Goal: Obtain resource: Download file/media

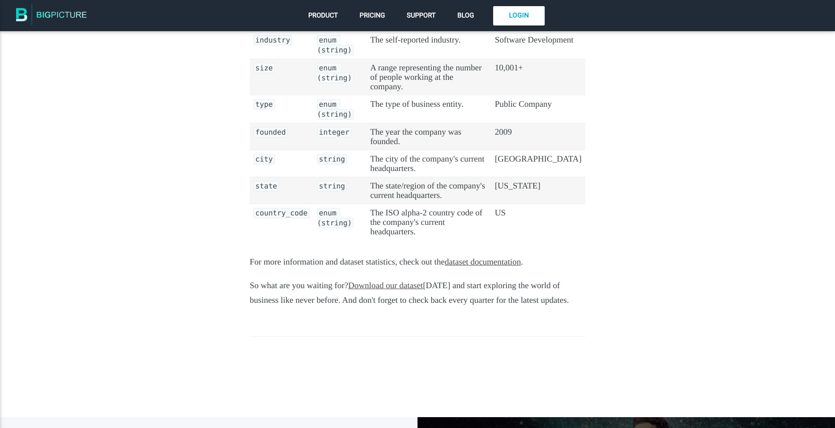
scroll to position [795, 0]
click at [379, 281] on link "Download our dataset" at bounding box center [385, 285] width 75 height 9
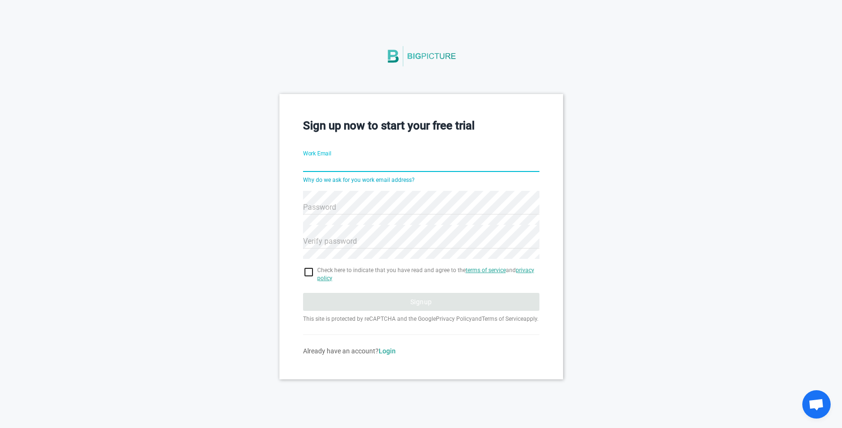
click at [342, 163] on input "Work Email" at bounding box center [421, 165] width 236 height 34
type input "hello@coldravine.comå"
drag, startPoint x: 392, startPoint y: 166, endPoint x: 288, endPoint y: 163, distance: 104.0
click at [288, 163] on div "Sign up now to start your free trial Work Email hello@coldravine.comå Why do we…" at bounding box center [421, 236] width 284 height 285
type input "[EMAIL_ADDRESS][DOMAIN_NAME]"
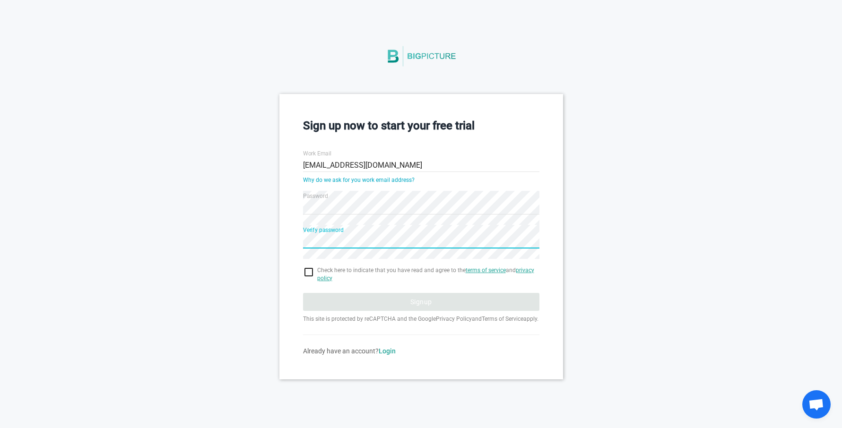
click at [309, 269] on input "checkbox" at bounding box center [421, 272] width 236 height 11
checkbox input "true"
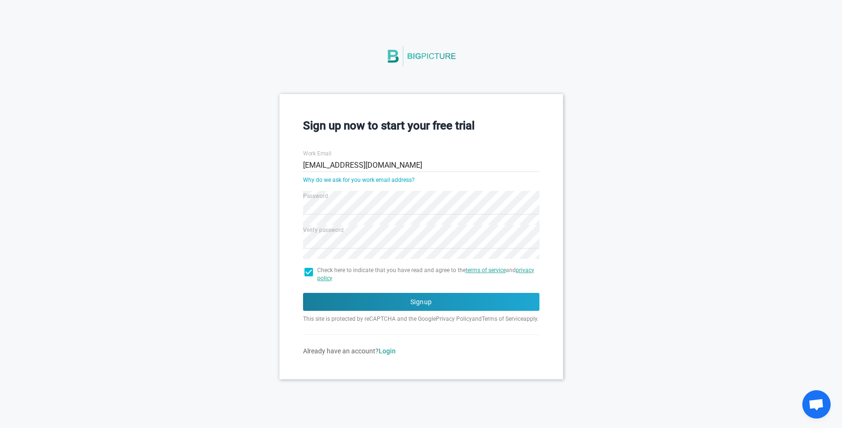
click at [328, 291] on form "Work Email hello@prompt2lead.com Why do we ask for you work email address? Pass…" at bounding box center [421, 249] width 236 height 214
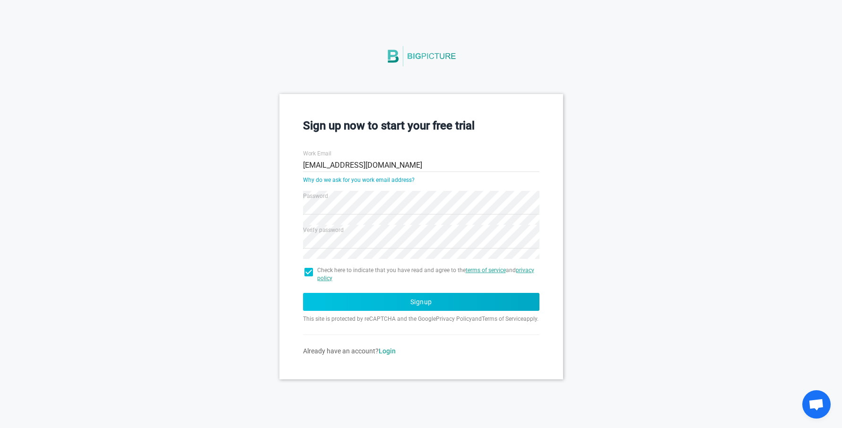
click at [329, 295] on button "Signup" at bounding box center [421, 302] width 236 height 18
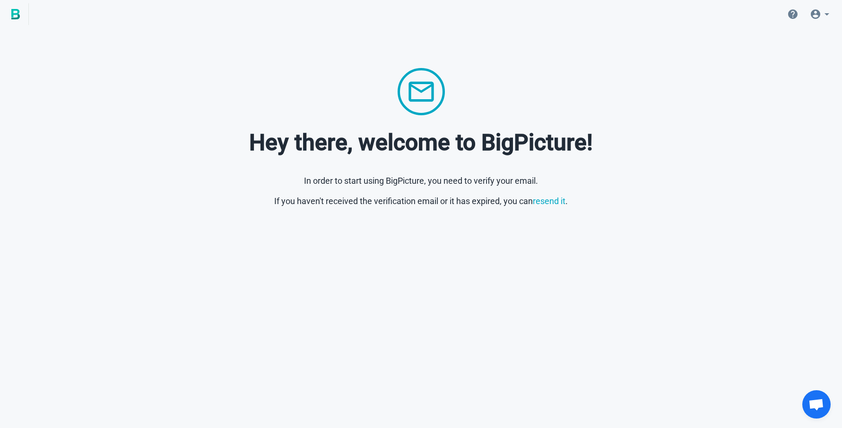
click at [442, 235] on html "Hey there, welcome to BigPicture! In order to start using BigPicture, you need …" at bounding box center [421, 122] width 842 height 245
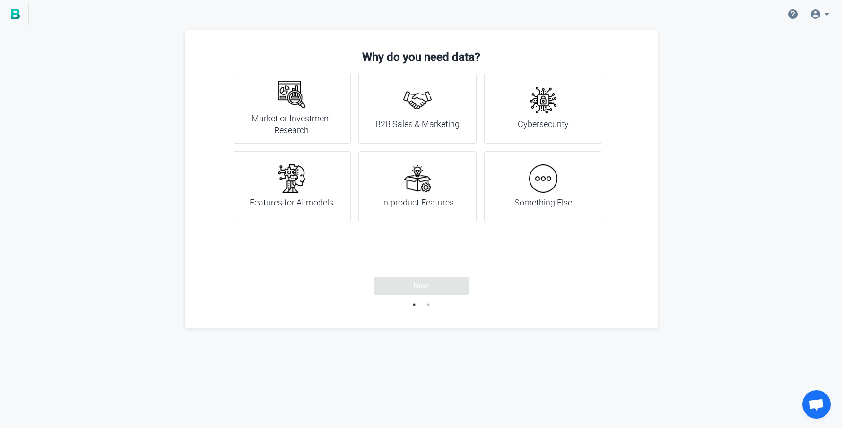
click at [416, 128] on h4 "B2B Sales & Marketing" at bounding box center [417, 124] width 84 height 12
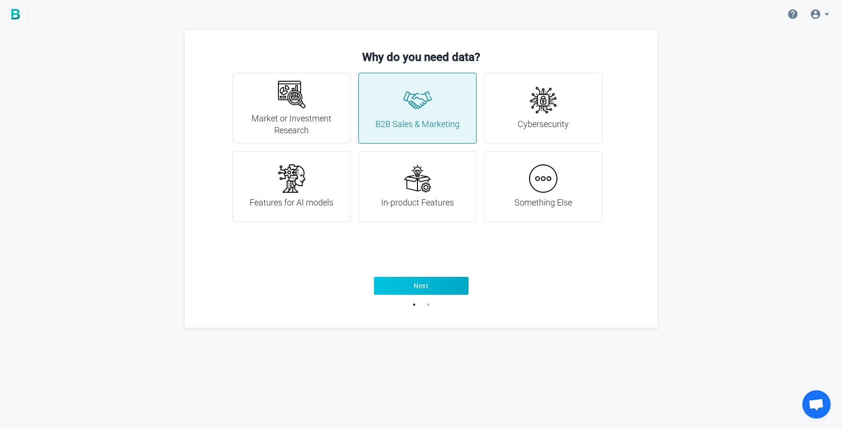
click at [423, 281] on span "Next" at bounding box center [420, 285] width 15 height 9
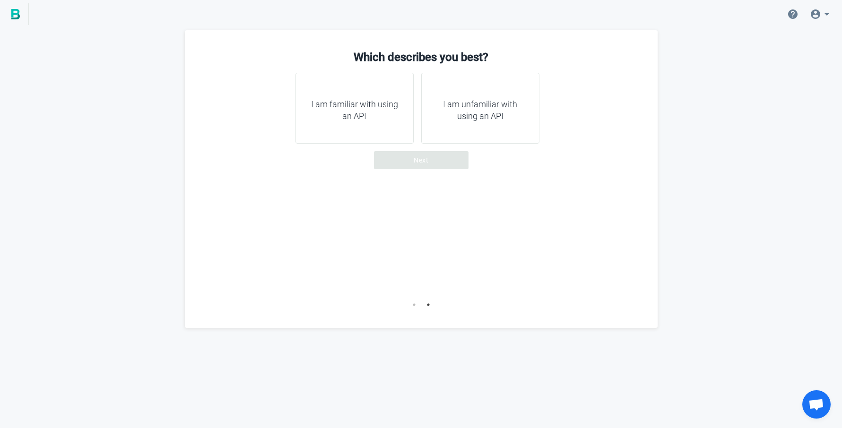
click at [385, 137] on div "I am familiar with using an API" at bounding box center [354, 108] width 118 height 71
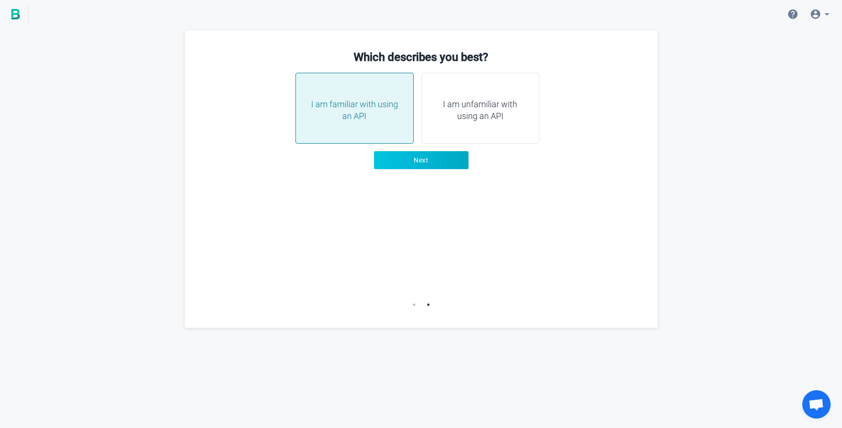
click at [408, 159] on button "Next" at bounding box center [421, 160] width 95 height 18
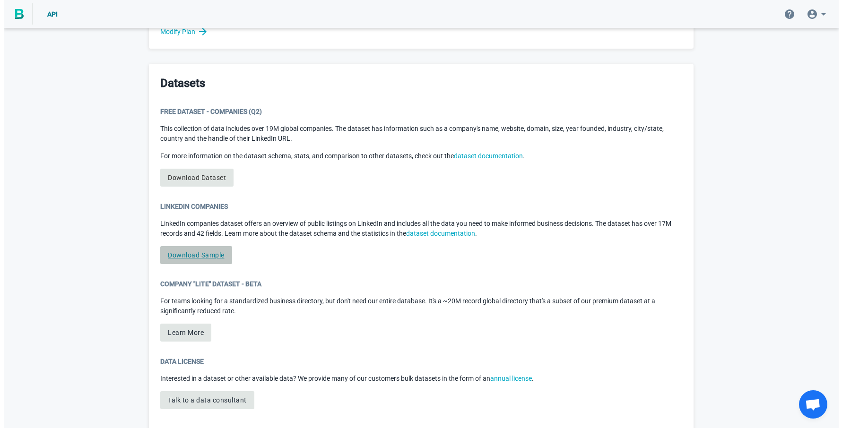
scroll to position [451, 0]
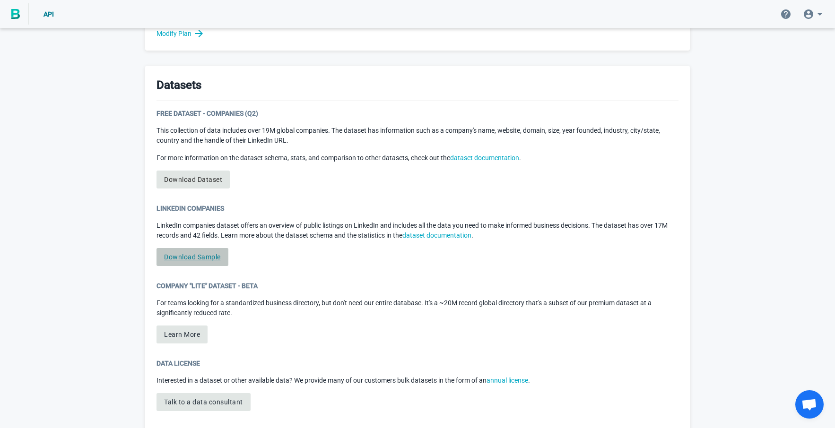
click at [213, 251] on link "Download Sample" at bounding box center [192, 257] width 72 height 18
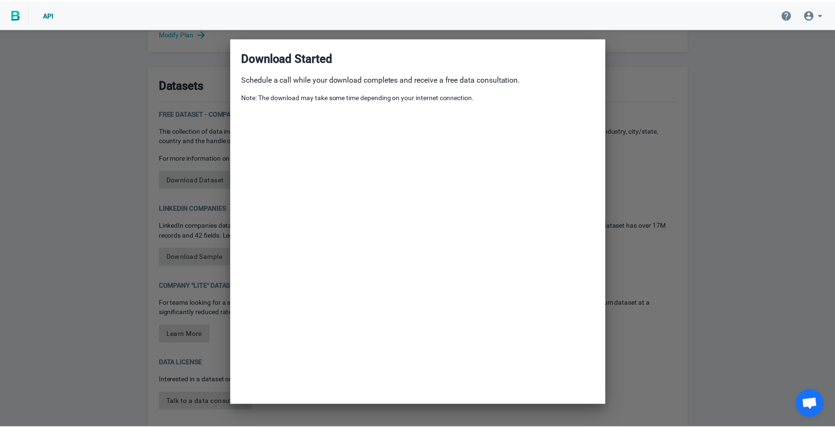
scroll to position [79, 0]
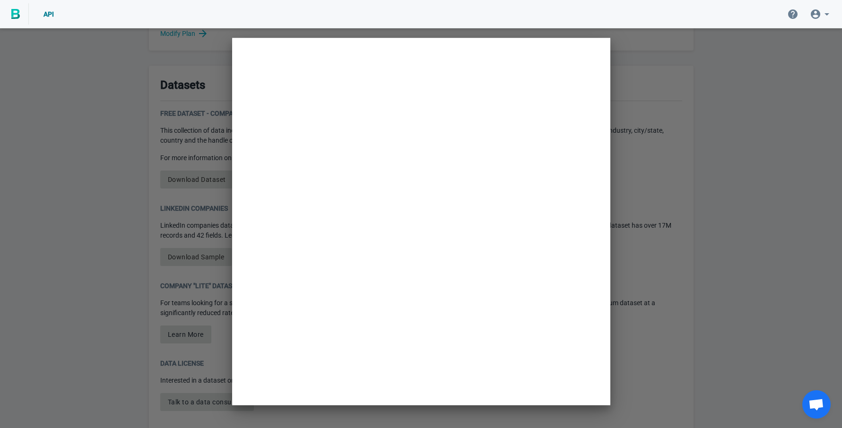
click at [655, 102] on div at bounding box center [421, 214] width 842 height 428
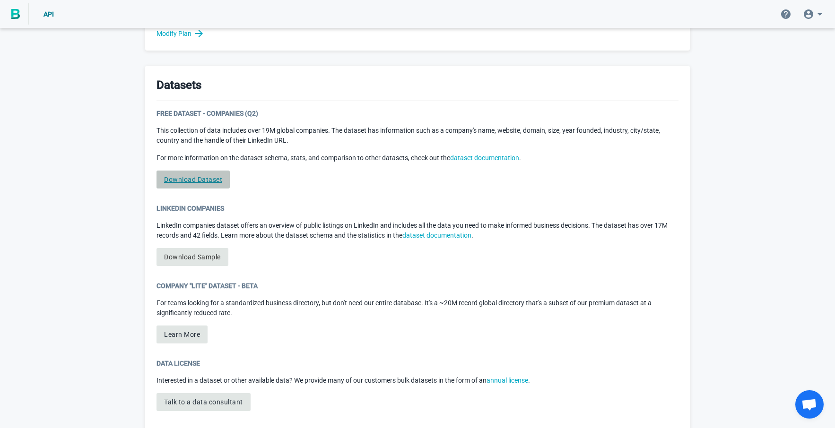
click at [212, 182] on link "Download Dataset" at bounding box center [192, 180] width 73 height 18
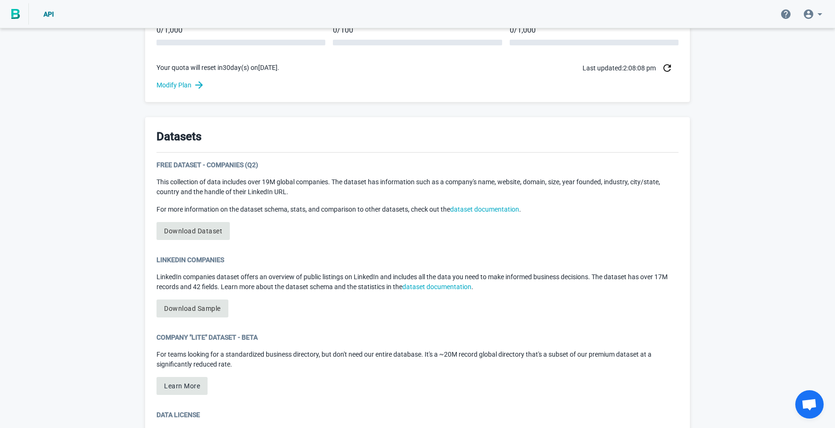
scroll to position [397, 0]
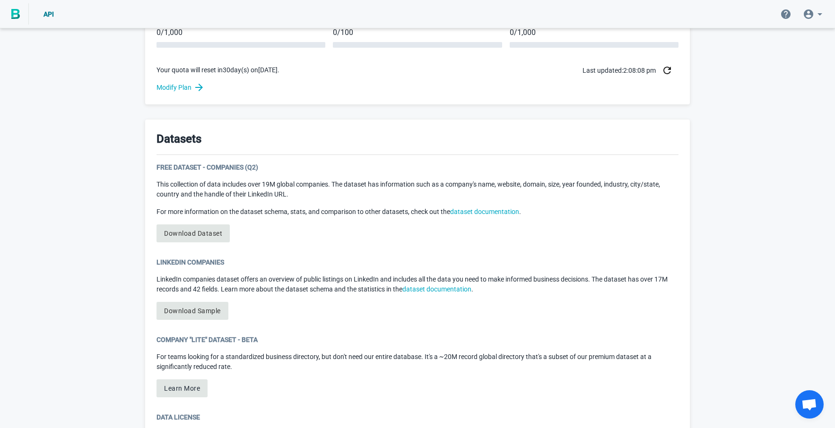
click at [317, 219] on div "Free Dataset - Companies (Q2) This collection of data includes over 19M global …" at bounding box center [417, 206] width 522 height 87
click at [204, 235] on link "Download Dataset" at bounding box center [192, 233] width 73 height 18
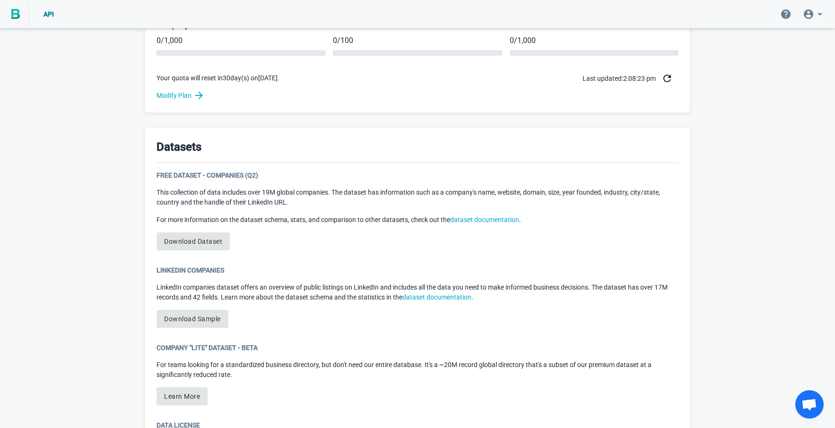
scroll to position [398, 0]
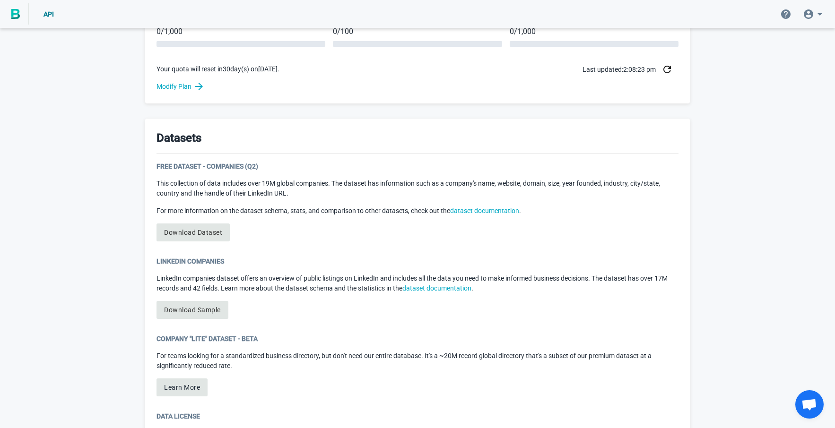
click at [307, 235] on div "Free Dataset - Companies (Q2) This collection of data includes over 19M global …" at bounding box center [417, 205] width 522 height 87
click at [215, 236] on link "Download Dataset" at bounding box center [192, 233] width 73 height 18
click at [217, 241] on link "Download Dataset" at bounding box center [192, 233] width 73 height 18
click at [218, 243] on div "Free Dataset - Companies (Q2) This collection of data includes over 19M global …" at bounding box center [417, 205] width 522 height 87
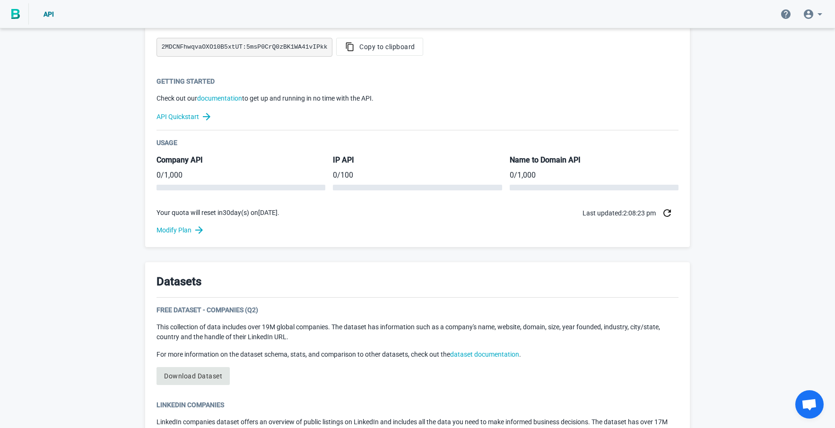
scroll to position [261, 0]
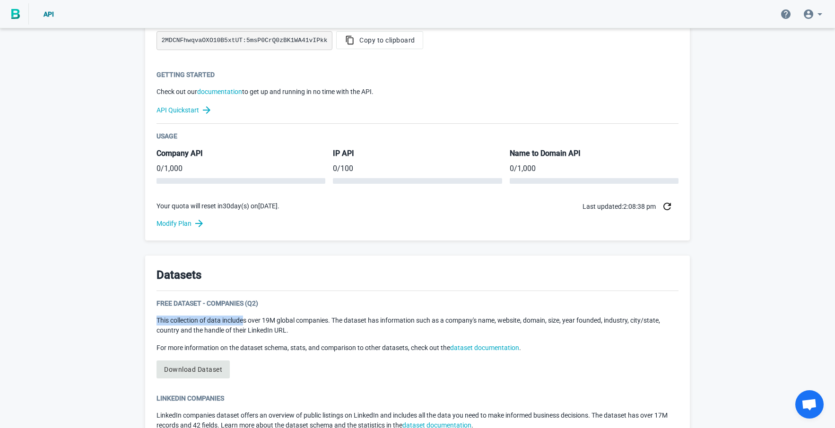
drag, startPoint x: 161, startPoint y: 313, endPoint x: 248, endPoint y: 318, distance: 87.1
click at [245, 317] on div "Free Dataset - Companies (Q2) This collection of data includes over 19M global …" at bounding box center [417, 342] width 522 height 87
click at [267, 322] on p "This collection of data includes over 19M global companies. The dataset has inf…" at bounding box center [417, 326] width 522 height 20
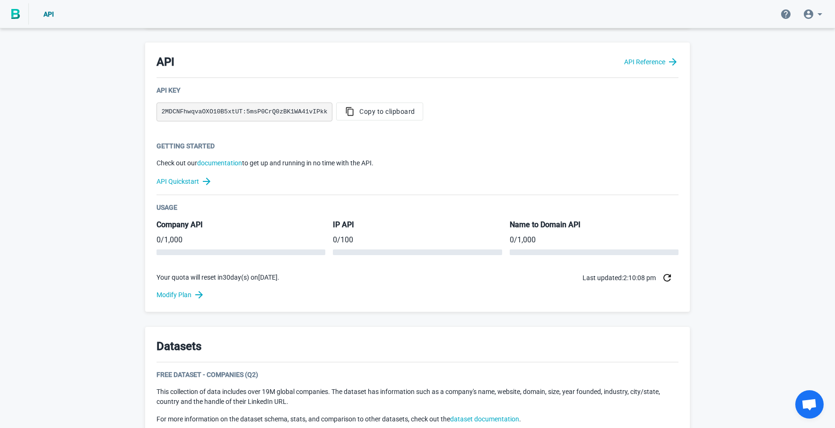
scroll to position [472, 0]
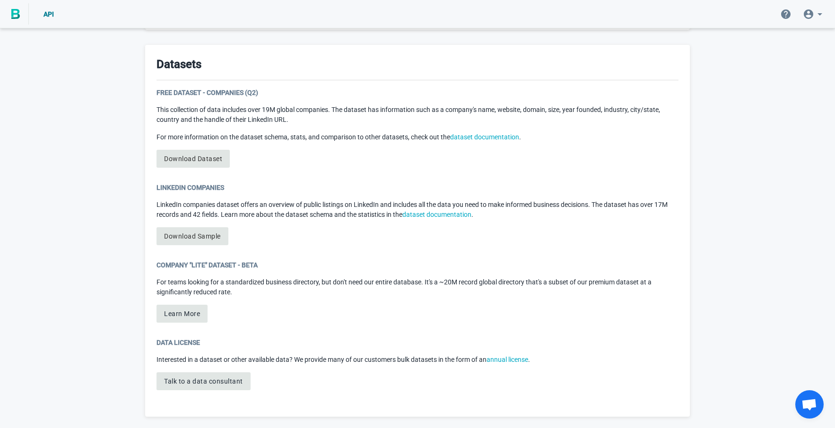
click at [232, 178] on div "Datasets Free Dataset - Companies (Q2) This collection of data includes over 19…" at bounding box center [417, 231] width 544 height 372
click at [197, 159] on link "Download Dataset" at bounding box center [192, 159] width 73 height 18
drag, startPoint x: 194, startPoint y: 160, endPoint x: 777, endPoint y: -24, distance: 611.4
drag, startPoint x: 201, startPoint y: 236, endPoint x: 324, endPoint y: 243, distance: 123.1
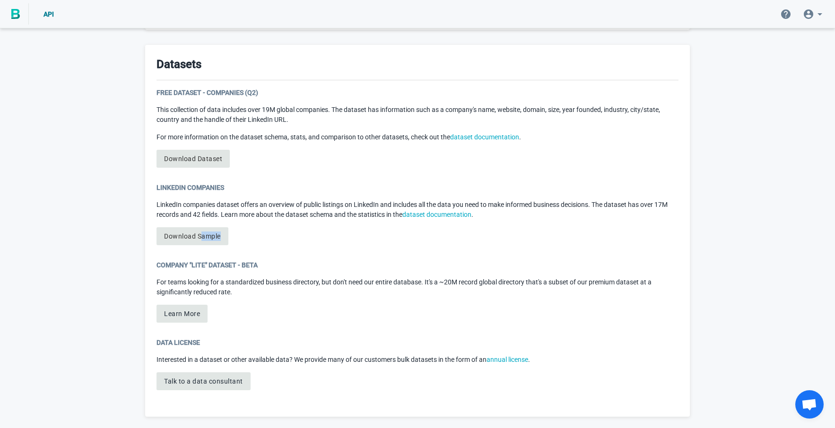
click at [324, 243] on div "LinkedIn Companies LinkedIn companies dataset offers an overview of public list…" at bounding box center [417, 218] width 522 height 70
click at [317, 242] on div "LinkedIn Companies LinkedIn companies dataset offers an overview of public list…" at bounding box center [417, 218] width 522 height 70
drag, startPoint x: 207, startPoint y: 241, endPoint x: 284, endPoint y: 242, distance: 77.0
click at [289, 241] on div "LinkedIn Companies LinkedIn companies dataset offers an overview of public list…" at bounding box center [417, 218] width 522 height 70
click at [277, 243] on div "LinkedIn Companies LinkedIn companies dataset offers an overview of public list…" at bounding box center [417, 218] width 522 height 70
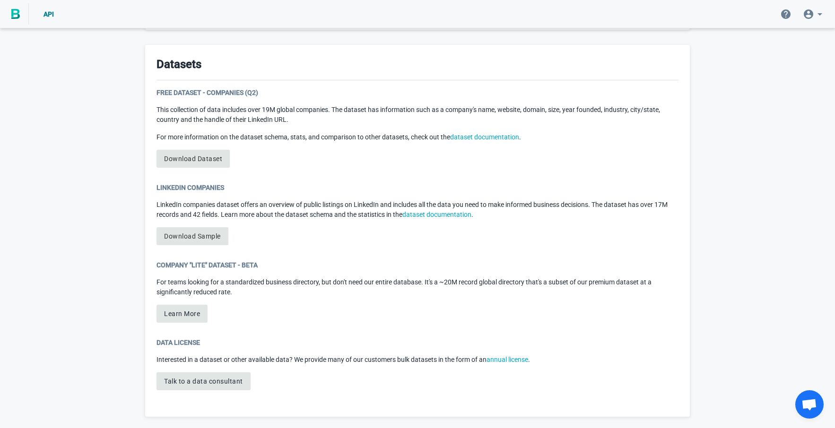
click at [301, 175] on div "Free Dataset - Companies (Q2) This collection of data includes over 19M global …" at bounding box center [417, 131] width 522 height 87
click at [208, 137] on p "For more information on the dataset schema, stats, and comparison to other data…" at bounding box center [417, 137] width 522 height 10
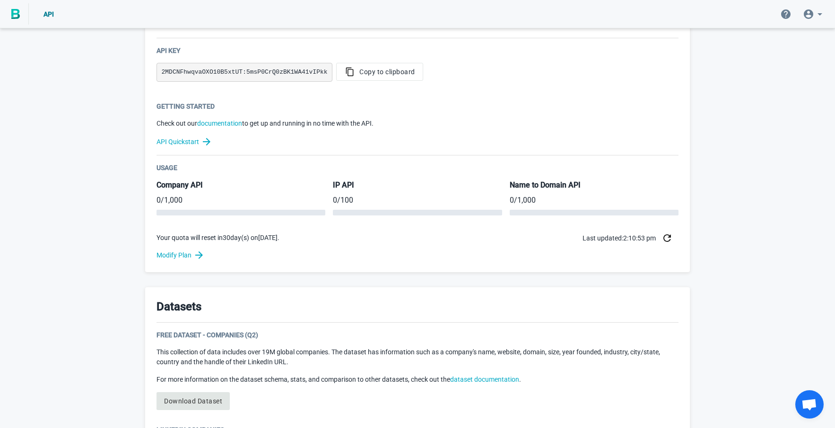
scroll to position [146, 0]
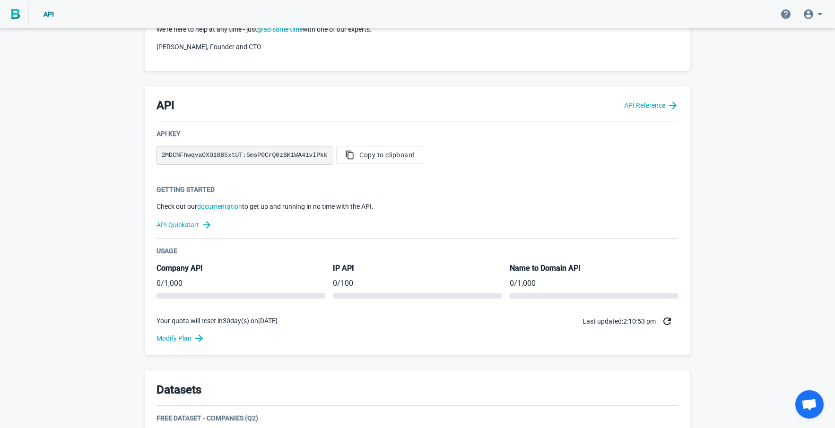
click at [322, 174] on div "API Key 2MDCNFhwqvaOXO10B5xtUT:5msP0CrQ0zBK1WA41vIPkk Copy to clipboard" at bounding box center [417, 153] width 522 height 48
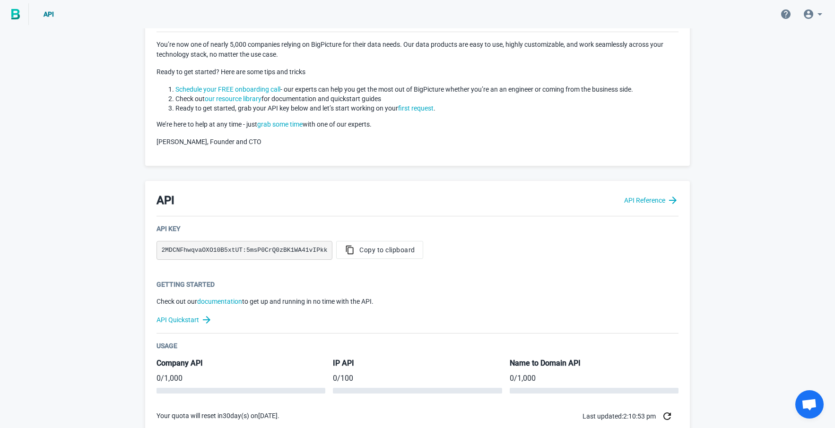
scroll to position [0, 0]
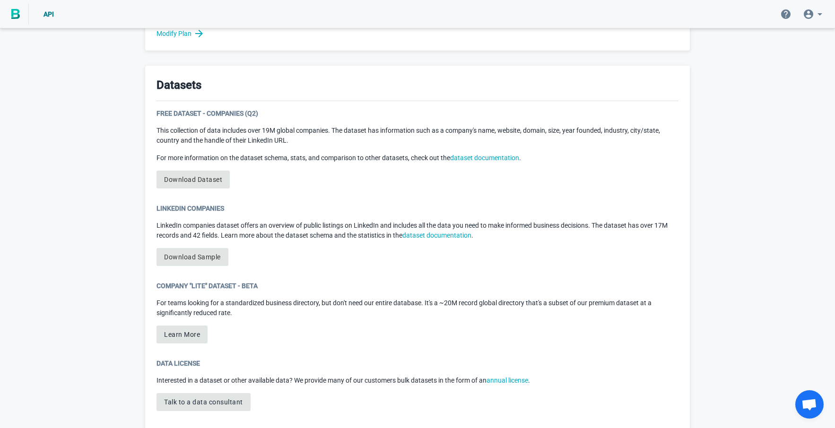
scroll to position [472, 0]
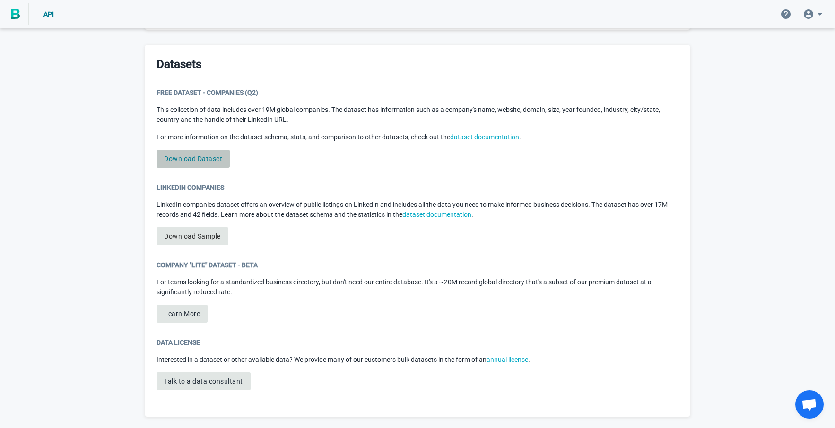
click at [202, 161] on link "Download Dataset" at bounding box center [192, 159] width 73 height 18
copy link "Dataset"
click at [211, 175] on div "Datasets Free Dataset - Companies (Q2) This collection of data includes over 19…" at bounding box center [417, 231] width 544 height 372
click at [180, 235] on link "Download Sample" at bounding box center [192, 236] width 72 height 18
click at [199, 312] on button "Learn More" at bounding box center [181, 314] width 51 height 18
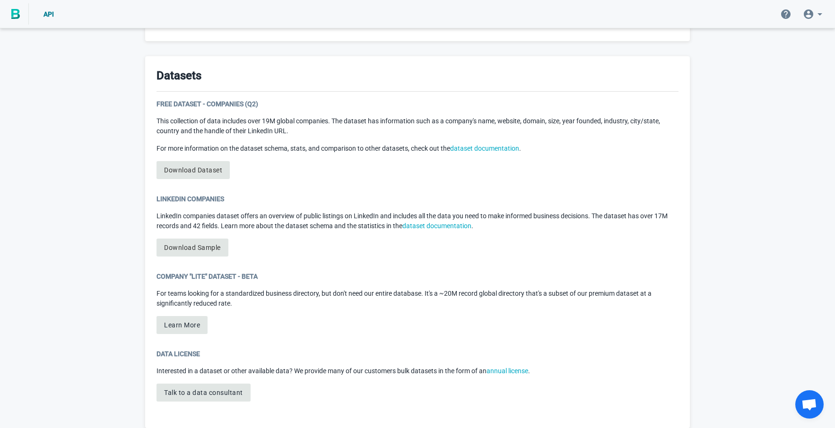
scroll to position [472, 0]
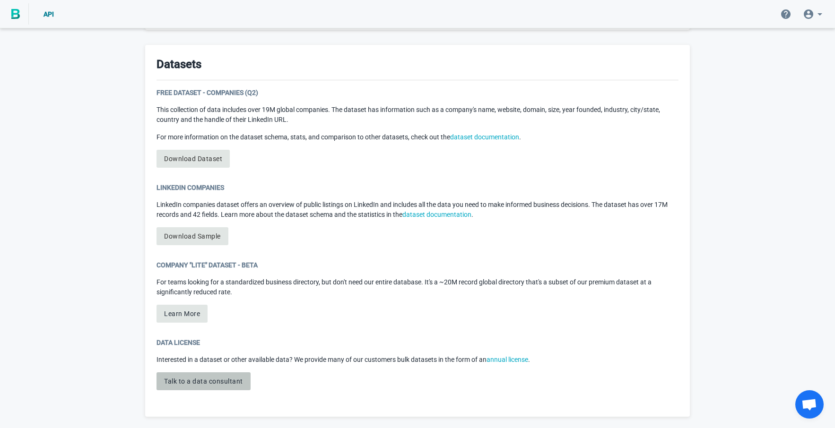
click at [223, 384] on button "Talk to a data consultant" at bounding box center [203, 381] width 94 height 18
click at [199, 163] on link "Download Dataset" at bounding box center [192, 159] width 73 height 18
click at [19, 10] on img at bounding box center [15, 14] width 9 height 10
click at [187, 155] on link "Download Dataset" at bounding box center [192, 159] width 73 height 18
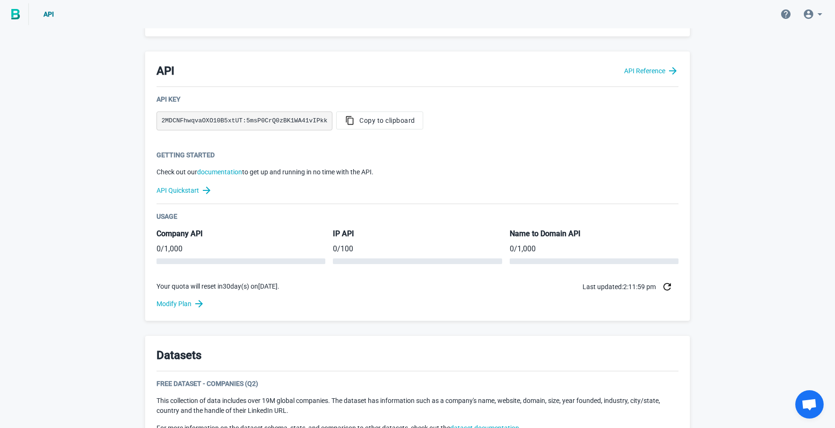
scroll to position [0, 0]
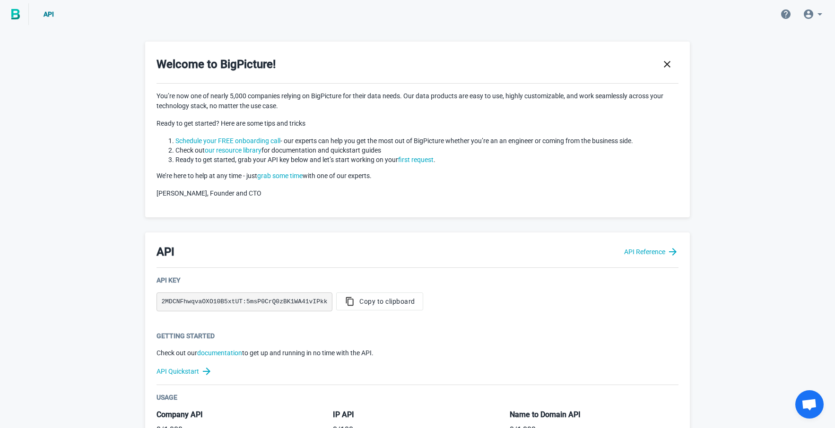
click at [805, 16] on icon at bounding box center [807, 14] width 11 height 11
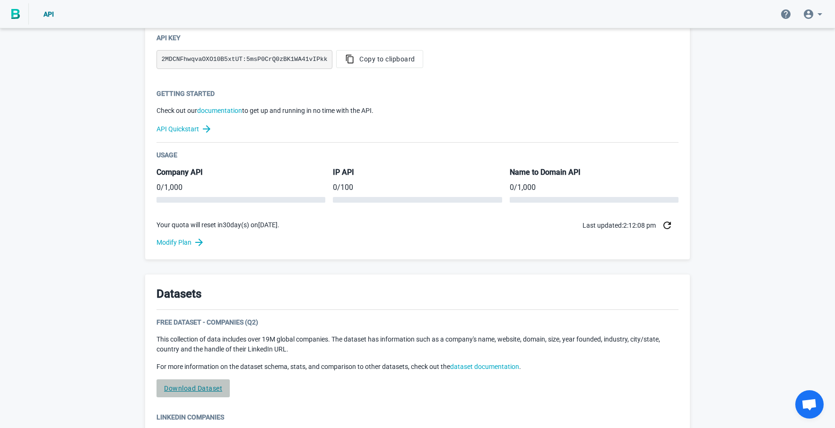
scroll to position [472, 0]
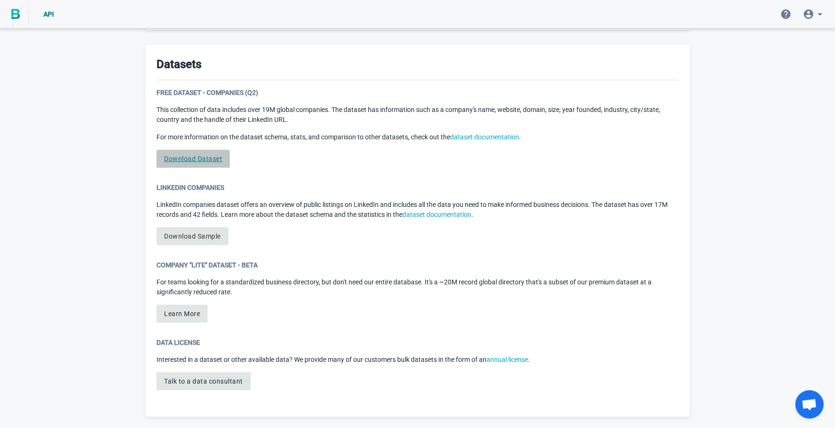
click at [179, 161] on link "Download Dataset" at bounding box center [192, 159] width 73 height 18
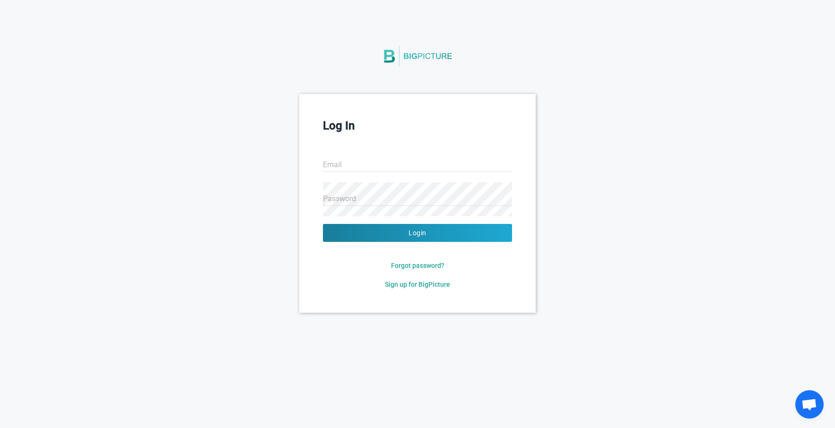
type input "[EMAIL_ADDRESS][DOMAIN_NAME]"
click at [414, 168] on input "[EMAIL_ADDRESS][DOMAIN_NAME]" at bounding box center [421, 165] width 189 height 34
click at [429, 154] on input "[EMAIL_ADDRESS][DOMAIN_NAME]" at bounding box center [421, 165] width 189 height 34
click at [232, 247] on div "Log In Email [EMAIL_ADDRESS][DOMAIN_NAME] Password Login Forgot password? Sign …" at bounding box center [421, 203] width 842 height 218
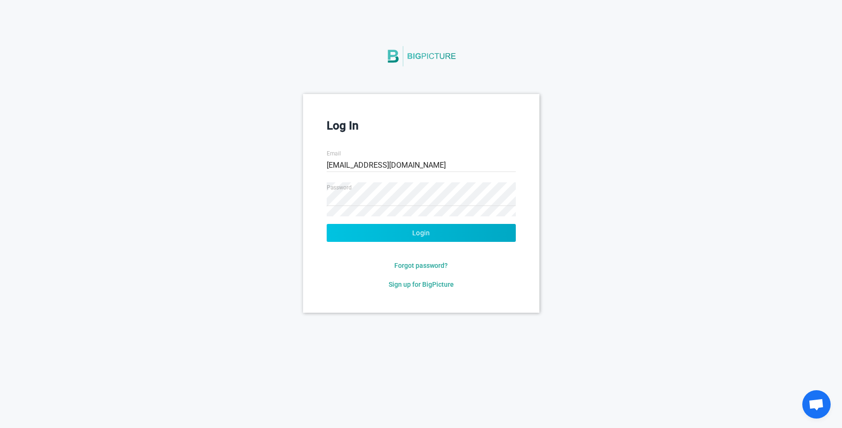
click at [399, 238] on button "Login" at bounding box center [421, 233] width 189 height 18
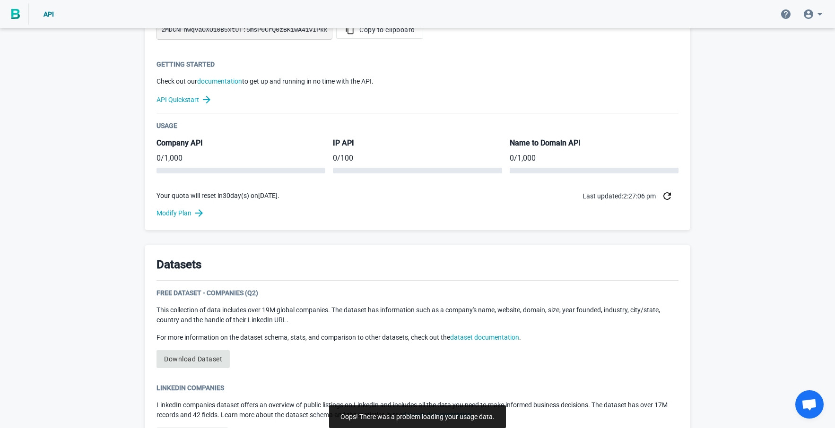
scroll to position [472, 0]
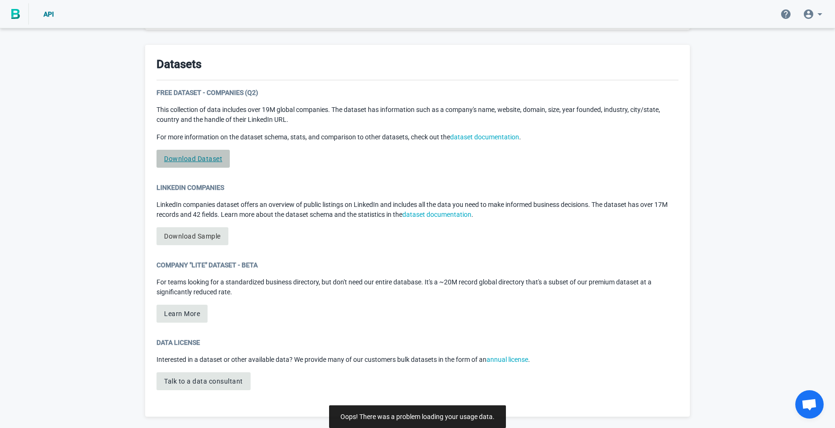
click at [187, 156] on link "Download Dataset" at bounding box center [192, 159] width 73 height 18
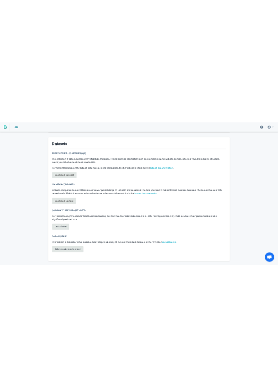
scroll to position [610, 0]
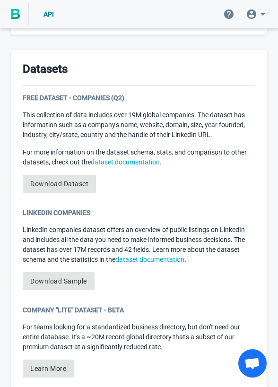
click at [65, 183] on link "Download Dataset" at bounding box center [59, 184] width 73 height 18
click at [82, 284] on link "Download Sample" at bounding box center [59, 281] width 72 height 18
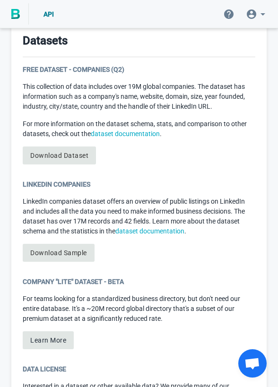
scroll to position [623, 0]
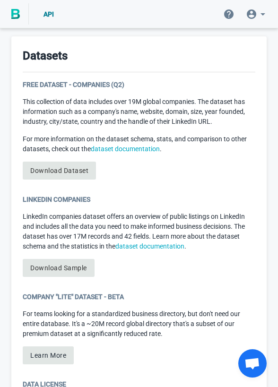
click at [79, 172] on link "Download Dataset" at bounding box center [59, 171] width 73 height 18
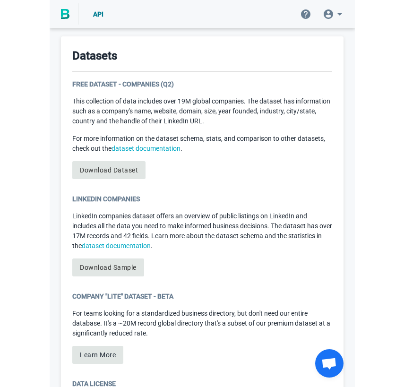
scroll to position [490, 0]
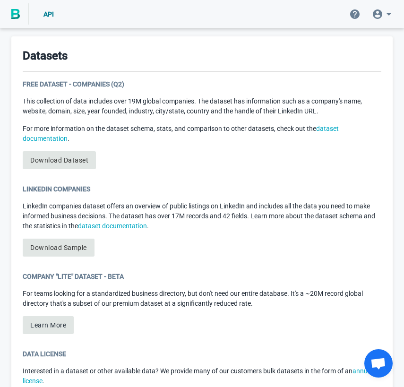
click at [77, 164] on link "Download Dataset" at bounding box center [59, 160] width 73 height 18
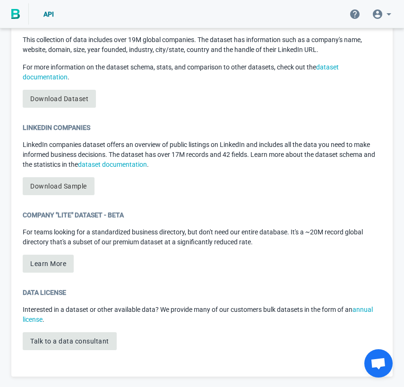
scroll to position [552, 0]
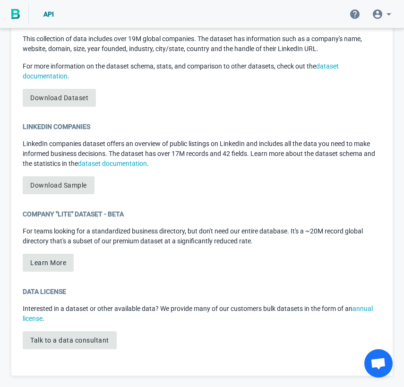
click at [52, 268] on button "Learn More" at bounding box center [48, 263] width 51 height 18
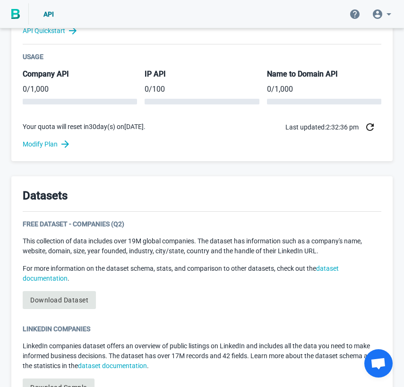
scroll to position [308, 0]
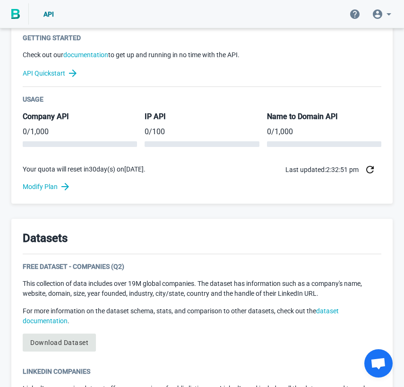
click at [74, 344] on link "Download Dataset" at bounding box center [59, 343] width 73 height 18
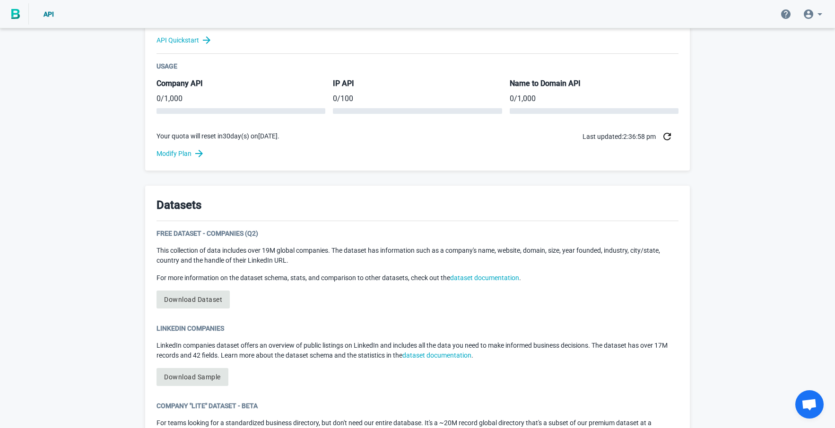
scroll to position [371, 0]
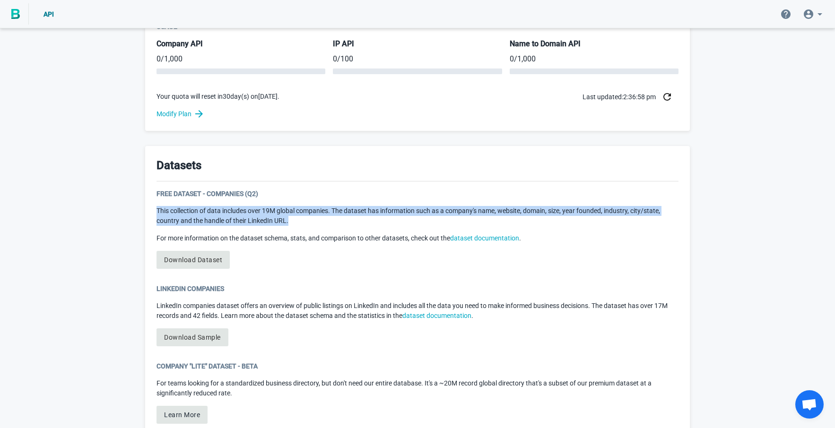
drag, startPoint x: 158, startPoint y: 210, endPoint x: 313, endPoint y: 222, distance: 155.9
click at [313, 222] on p "This collection of data includes over 19M global companies. The dataset has inf…" at bounding box center [417, 216] width 522 height 20
copy p "This collection of data includes over 19M global companies. The dataset has inf…"
click at [313, 222] on p "This collection of data includes over 19M global companies. The dataset has inf…" at bounding box center [417, 216] width 522 height 20
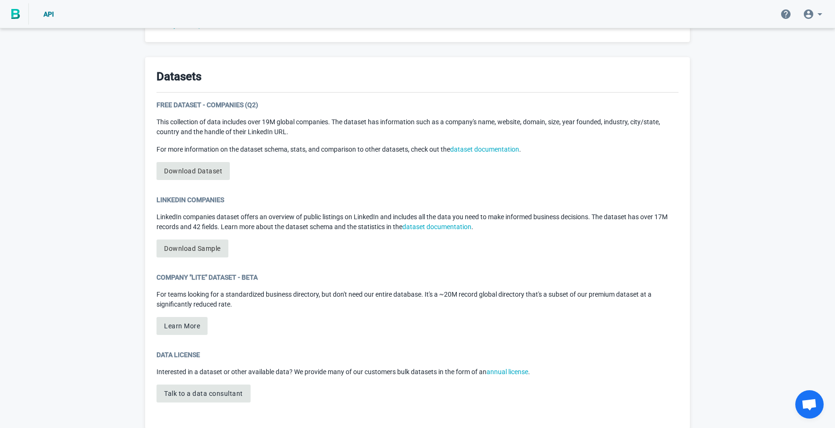
scroll to position [472, 0]
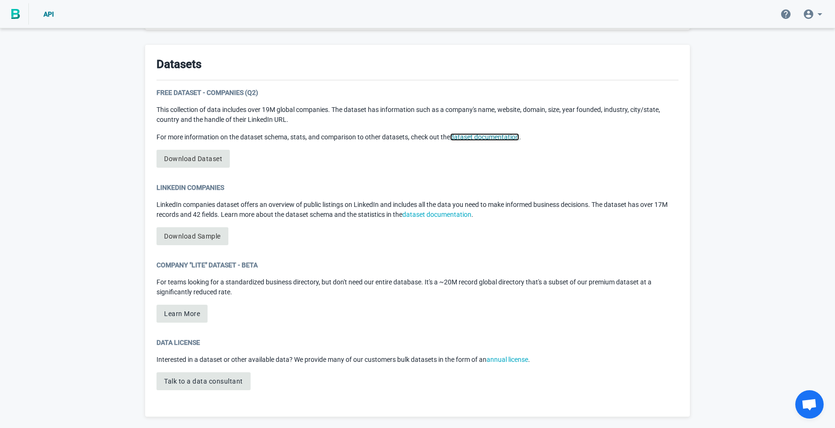
click at [456, 134] on link "dataset documentation" at bounding box center [484, 137] width 69 height 8
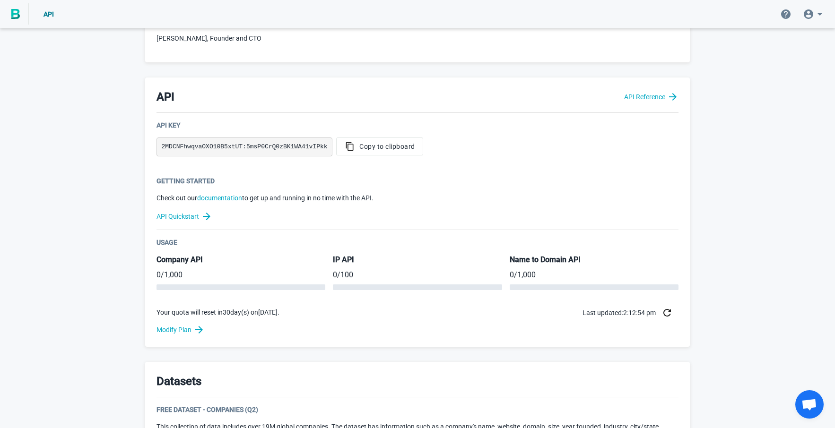
scroll to position [320, 0]
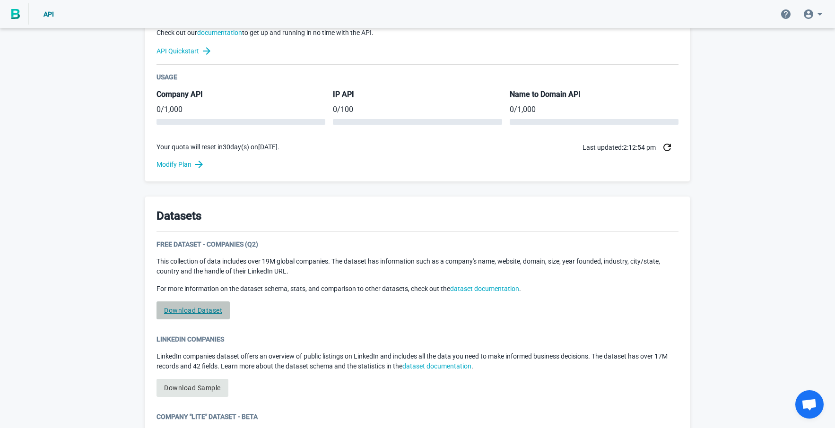
click at [215, 313] on link "Download Dataset" at bounding box center [192, 310] width 73 height 18
click at [212, 288] on p "For more information on the dataset schema, stats, and comparison to other data…" at bounding box center [417, 289] width 522 height 10
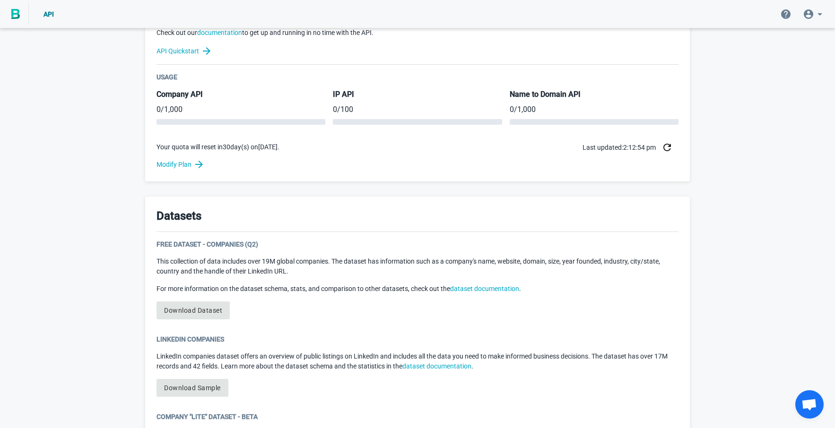
click at [805, 13] on icon at bounding box center [807, 13] width 9 height 9
click at [765, 68] on div "Logout [EMAIL_ADDRESS][DOMAIN_NAME]" at bounding box center [778, 71] width 93 height 22
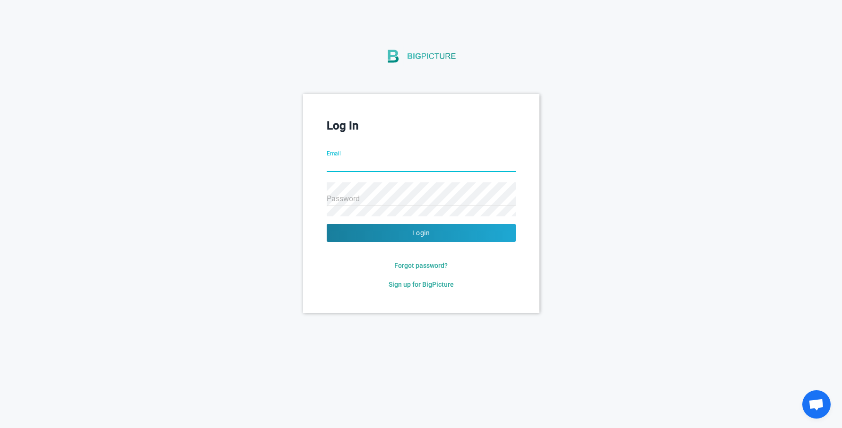
type input "[EMAIL_ADDRESS][DOMAIN_NAME]"
click at [422, 283] on span "Sign up for BigPicture" at bounding box center [420, 285] width 65 height 8
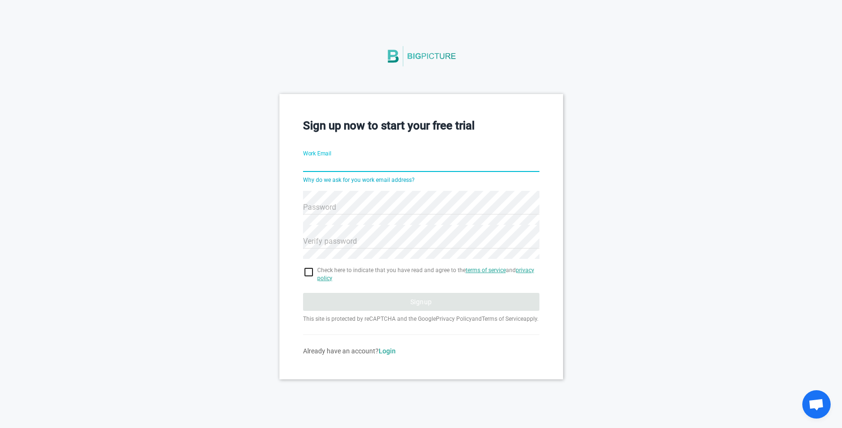
click at [373, 166] on input "Work Email" at bounding box center [421, 165] width 236 height 34
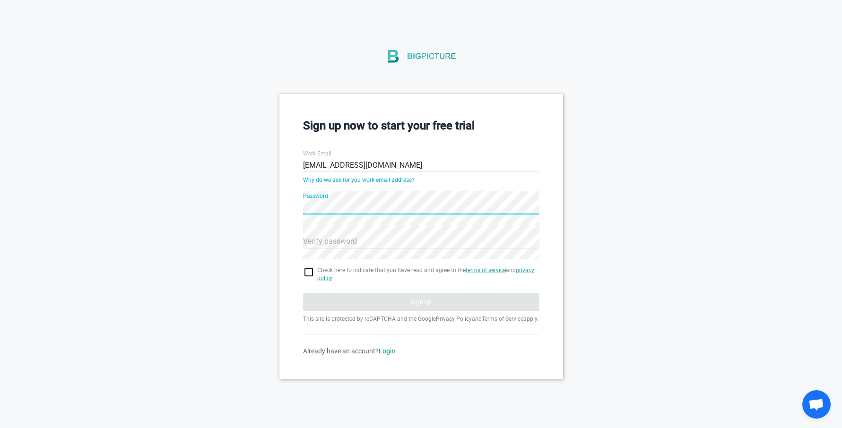
type input "[EMAIL_ADDRESS][DOMAIN_NAME]"
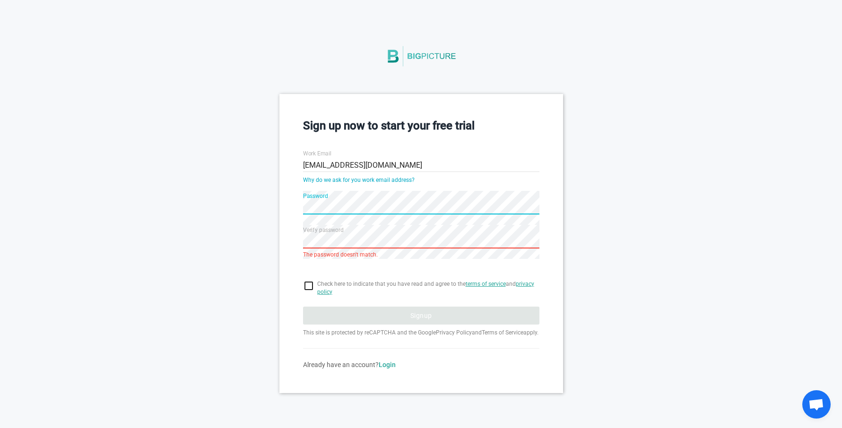
click at [294, 208] on div "Sign up now to start your free trial Work Email [EMAIL_ADDRESS][DOMAIN_NAME] Wh…" at bounding box center [421, 243] width 284 height 299
click at [291, 242] on div "Sign up now to start your free trial Work Email [EMAIL_ADDRESS][DOMAIN_NAME] Wh…" at bounding box center [421, 243] width 284 height 299
click at [294, 204] on div "Sign up now to start your free trial Work Email [EMAIL_ADDRESS][DOMAIN_NAME] Wh…" at bounding box center [421, 243] width 284 height 299
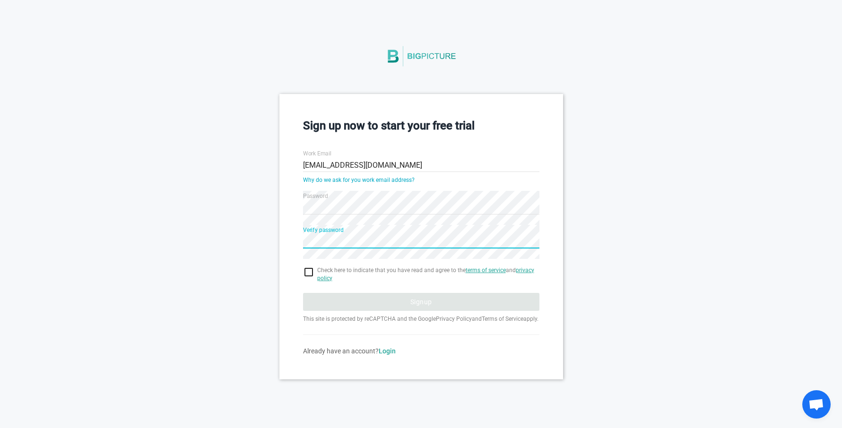
click at [310, 276] on input "checkbox" at bounding box center [421, 272] width 236 height 11
checkbox input "true"
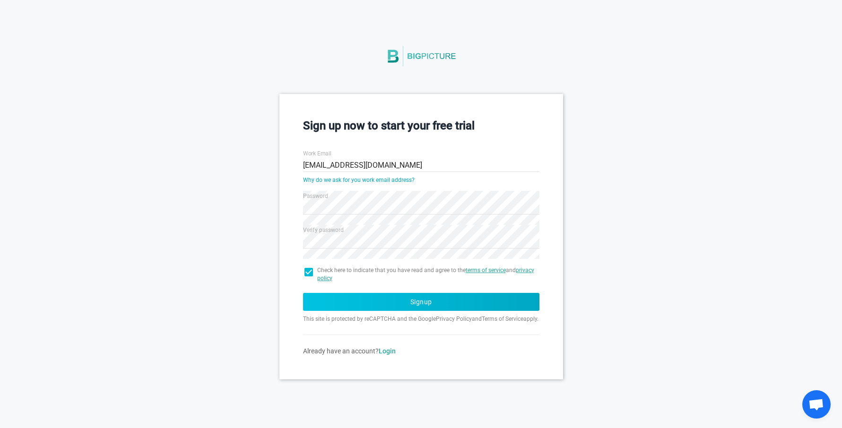
click at [335, 296] on button "Signup" at bounding box center [421, 302] width 236 height 18
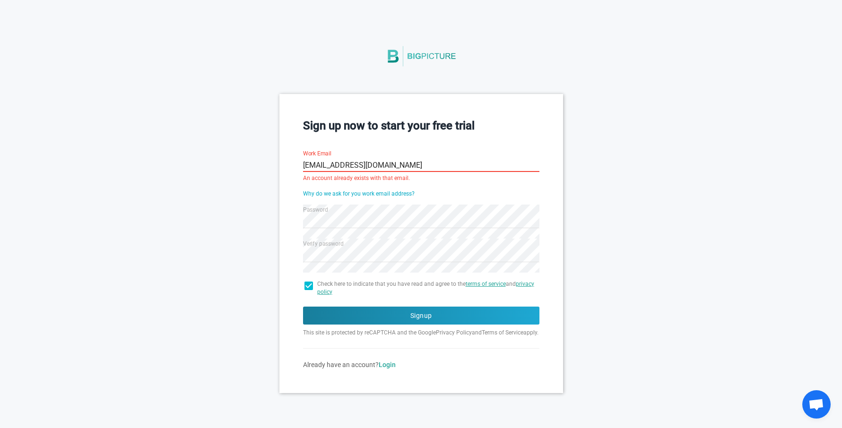
drag, startPoint x: 416, startPoint y: 164, endPoint x: 327, endPoint y: 168, distance: 89.8
click at [327, 168] on input "[EMAIL_ADDRESS][DOMAIN_NAME]" at bounding box center [421, 165] width 236 height 34
type input "[EMAIL_ADDRESS][DOMAIN_NAME]"
click at [303, 307] on button "Signup" at bounding box center [421, 316] width 236 height 18
